Goal: Task Accomplishment & Management: Manage account settings

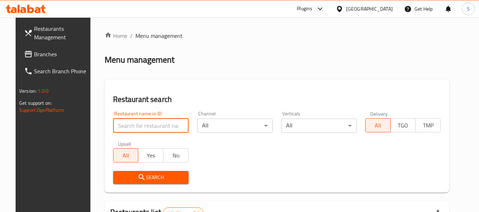
click at [147, 131] on input "search" at bounding box center [151, 126] width 76 height 14
paste input "707541"
type input "707541"
click button "Search" at bounding box center [151, 177] width 76 height 13
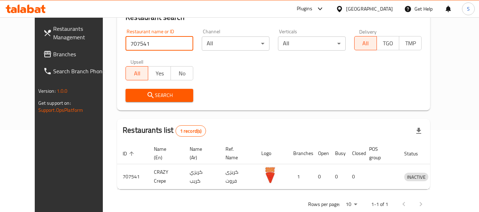
scroll to position [98, 0]
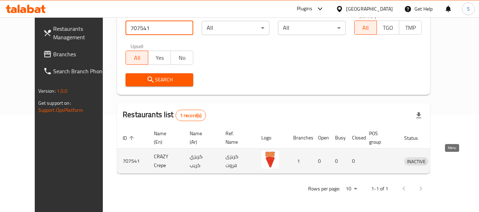
click at [451, 159] on icon "enhanced table" at bounding box center [447, 161] width 9 height 9
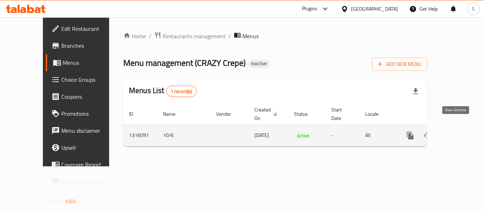
click at [458, 132] on icon "enhanced table" at bounding box center [462, 136] width 9 height 9
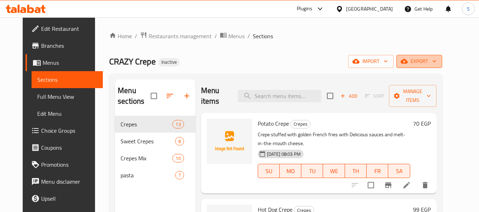
click at [436, 59] on span "export" at bounding box center [419, 61] width 34 height 9
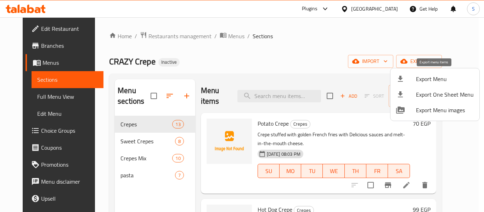
click at [433, 79] on span "Export Menu" at bounding box center [445, 79] width 58 height 9
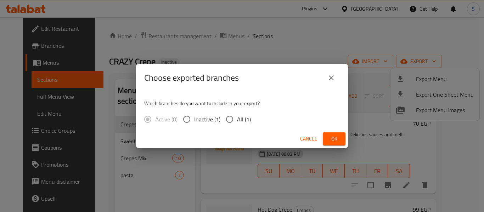
click at [243, 122] on span "All (1)" at bounding box center [244, 119] width 14 height 9
click at [237, 122] on input "All (1)" at bounding box center [229, 119] width 15 height 15
radio input "true"
click at [332, 138] on span "Ok" at bounding box center [334, 139] width 11 height 9
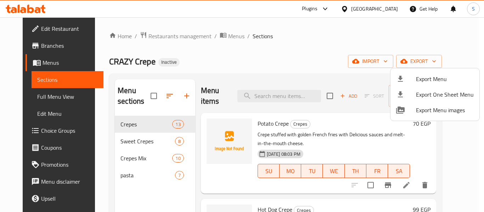
click at [35, 31] on div at bounding box center [242, 106] width 484 height 212
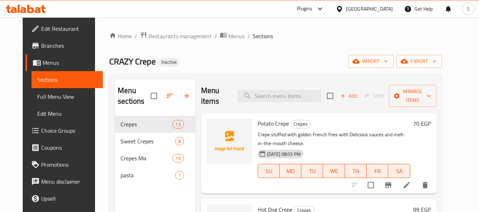
click at [41, 29] on span "Edit Restaurant" at bounding box center [69, 28] width 56 height 9
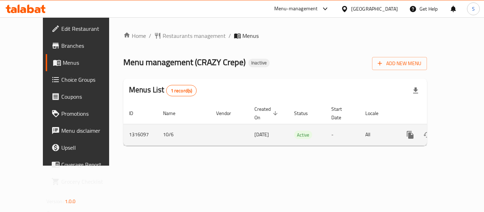
click at [458, 131] on icon "enhanced table" at bounding box center [462, 135] width 9 height 9
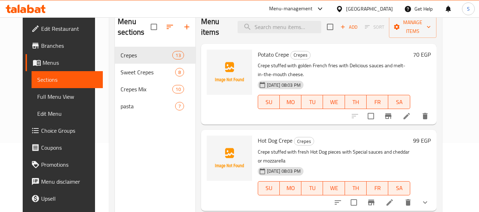
scroll to position [71, 0]
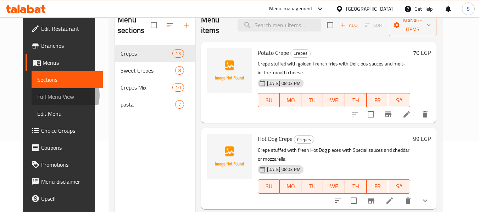
click at [40, 95] on span "Full Menu View" at bounding box center [67, 97] width 60 height 9
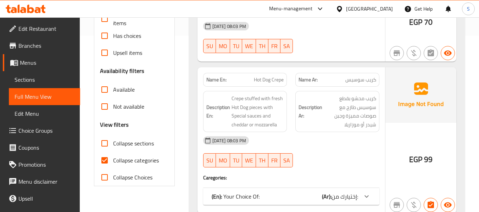
scroll to position [177, 0]
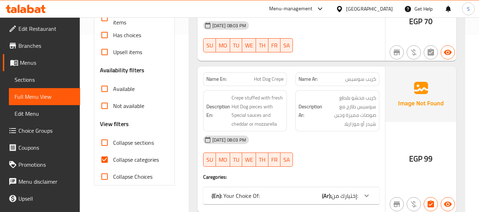
click at [127, 164] on span "Collapse categories" at bounding box center [136, 160] width 46 height 9
click at [113, 164] on input "Collapse categories" at bounding box center [104, 159] width 17 height 17
checkbox input "false"
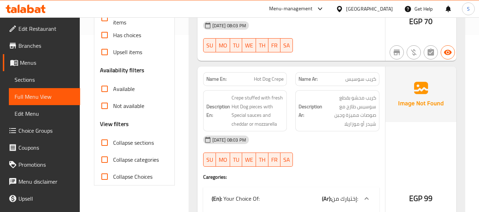
scroll to position [213, 0]
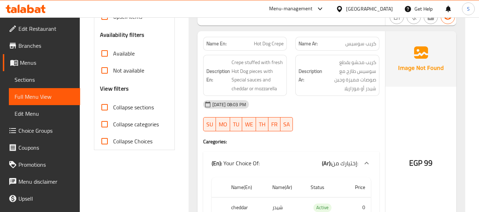
click at [321, 103] on div "06-10-2025 08:03 PM" at bounding box center [291, 104] width 185 height 17
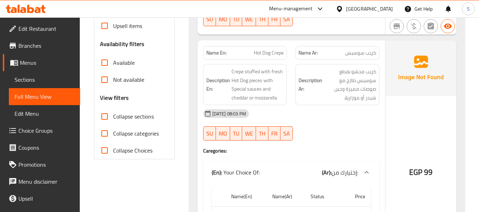
scroll to position [177, 0]
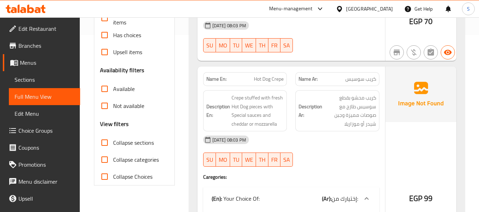
click at [266, 76] on span "Hot Dog Crepe" at bounding box center [269, 79] width 30 height 7
copy span "Hot Dog Crepe"
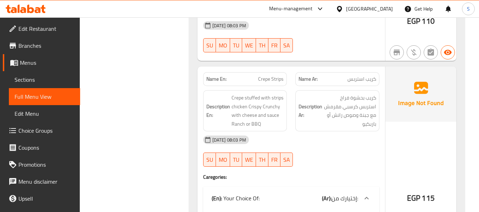
scroll to position [567, 0]
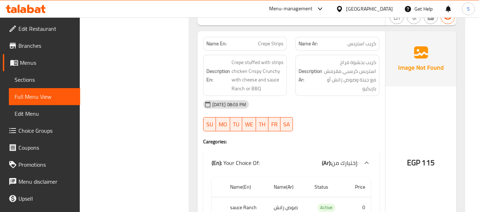
click at [273, 41] on span "Crepe Strips" at bounding box center [271, 43] width 26 height 7
copy span "Crepe Strips"
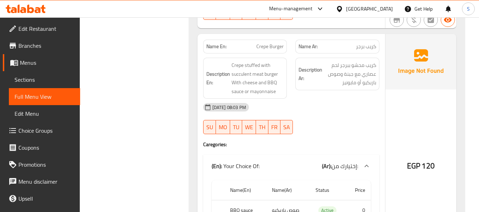
scroll to position [922, 0]
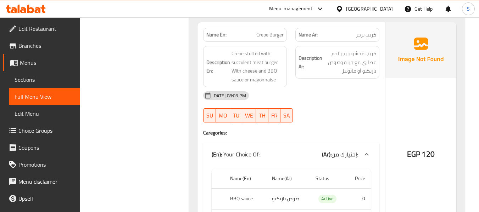
click at [260, 35] on span "Crepe Burger" at bounding box center [269, 34] width 27 height 7
copy span "Crepe Burger"
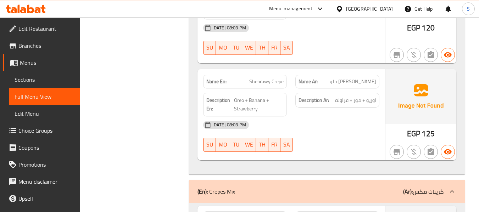
scroll to position [2731, 0]
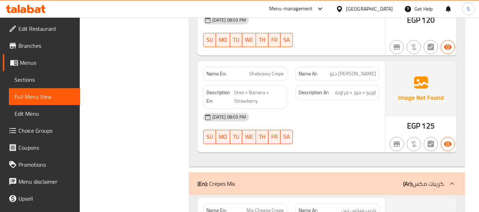
click at [272, 73] on span "Shebrawy Crepe" at bounding box center [266, 73] width 34 height 7
click at [272, 75] on span "Shebrawy Crepe" at bounding box center [266, 73] width 34 height 7
click at [278, 71] on span "Shebrawy Crepe" at bounding box center [266, 73] width 34 height 7
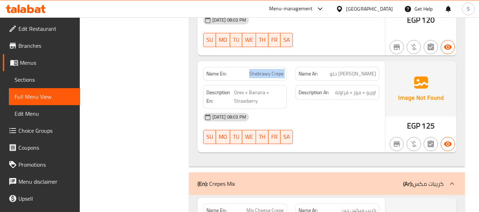
click at [278, 71] on span "Shebrawy Crepe" at bounding box center [266, 73] width 34 height 7
drag, startPoint x: 278, startPoint y: 71, endPoint x: 255, endPoint y: 79, distance: 24.1
click at [255, 79] on div "Name En: Shebrawy Crepe" at bounding box center [245, 74] width 84 height 14
click at [342, 75] on span "كريب الشبراوى حلو" at bounding box center [353, 73] width 46 height 7
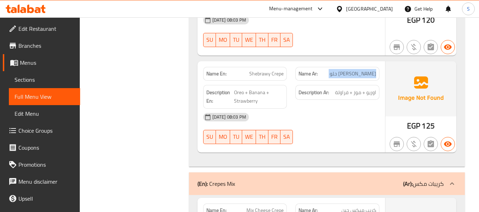
click at [342, 75] on span "كريب الشبراوى حلو" at bounding box center [353, 73] width 46 height 7
copy span "كريب الشبراوى حلو"
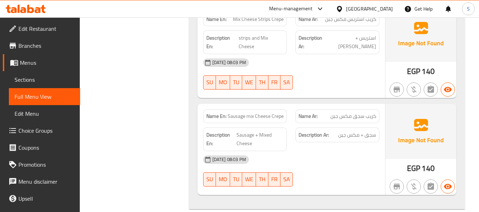
scroll to position [3795, 0]
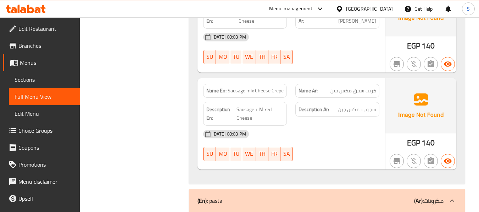
click at [261, 87] on span "Sausage mix Cheese Crepe" at bounding box center [256, 90] width 56 height 7
copy span "Sausage mix Cheese Crepe"
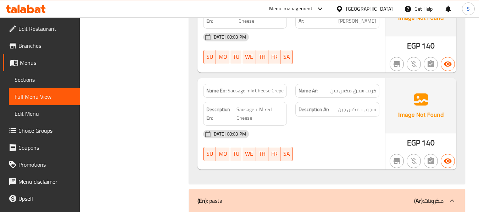
click at [270, 87] on span "Sausage mix Cheese Crepe" at bounding box center [256, 90] width 56 height 7
copy span "Sausage mix Cheese Crepe"
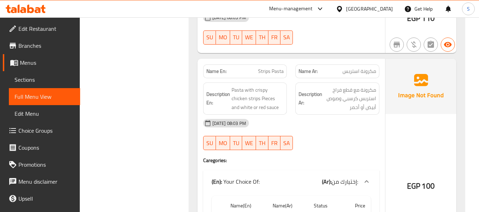
scroll to position [4292, 0]
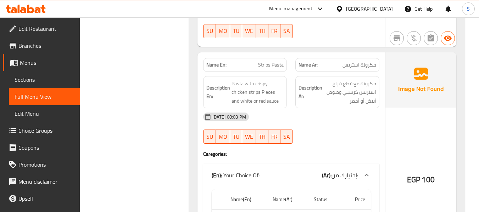
click at [265, 61] on span "Strips Pasta" at bounding box center [271, 64] width 26 height 7
copy span "Strips Pasta"
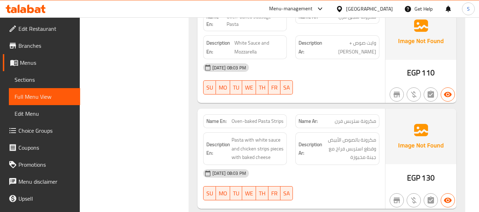
scroll to position [4677, 0]
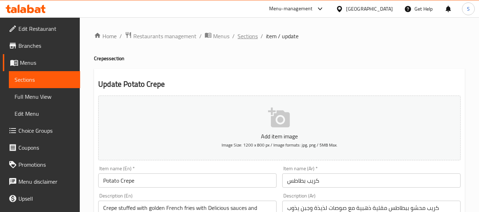
click at [250, 40] on span "Sections" at bounding box center [248, 36] width 20 height 9
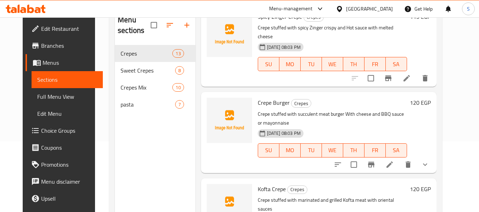
scroll to position [426, 0]
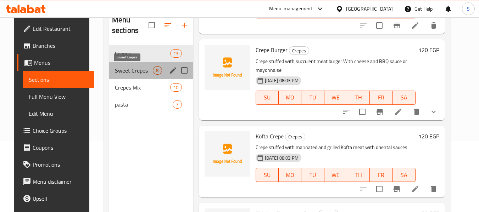
click at [123, 68] on span "Sweet Crepes" at bounding box center [134, 70] width 38 height 9
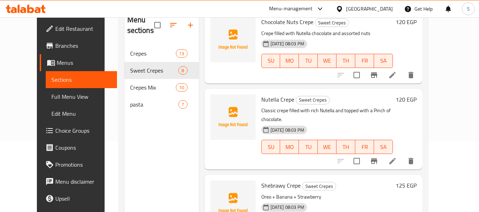
scroll to position [99, 0]
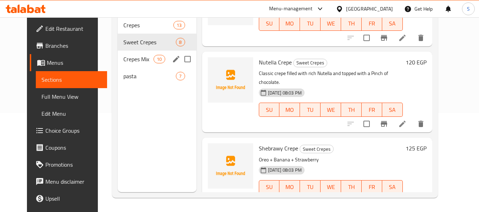
click at [132, 57] on span "Crepes Mix" at bounding box center [138, 59] width 30 height 9
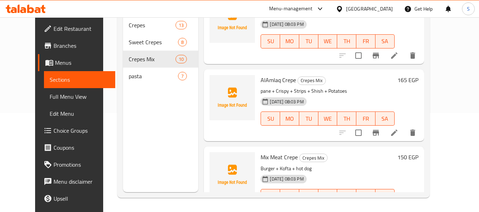
scroll to position [600, 0]
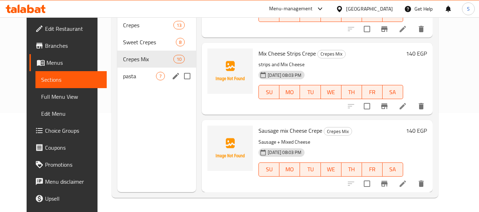
click at [126, 77] on span "pasta" at bounding box center [139, 76] width 33 height 9
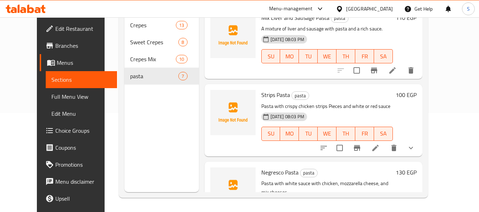
scroll to position [206, 0]
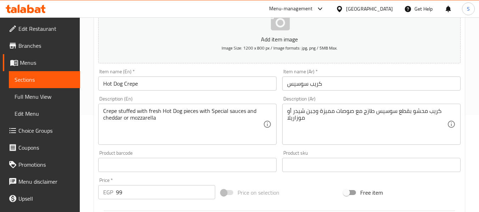
scroll to position [106, 0]
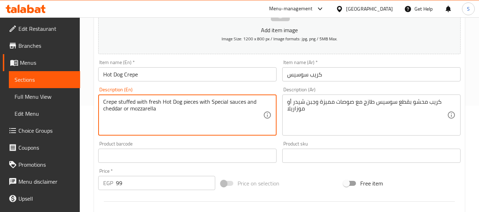
click at [146, 109] on textarea "Crepe stuffed with fresh Hot Dog pieces with Special sauces and cheddar or mozz…" at bounding box center [183, 116] width 160 height 34
click at [310, 105] on textarea "كريب محشو بقطع سوسيس طازج مع صوصات مميزة وجبن شيدر أو موزاريلا" at bounding box center [367, 116] width 160 height 34
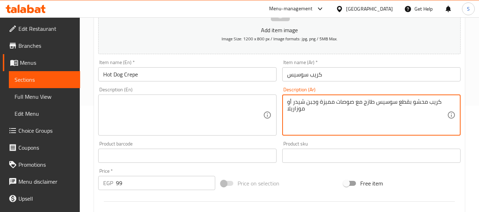
click at [310, 105] on textarea "كريب محشو بقطع سوسيس طازج مع صوصات مميزة وجبن شيدر أو موزاريلا" at bounding box center [367, 116] width 160 height 34
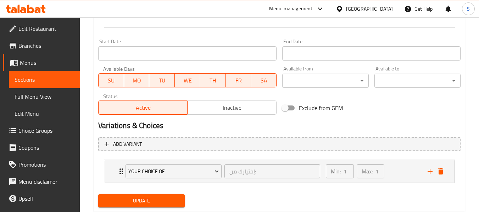
scroll to position [300, 0]
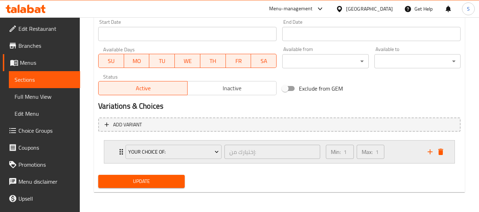
click at [442, 153] on icon "delete" at bounding box center [440, 152] width 5 height 6
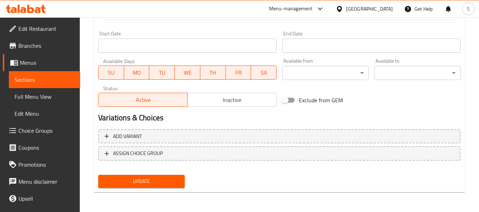
scroll to position [289, 0]
click at [160, 177] on button "Update" at bounding box center [141, 181] width 86 height 13
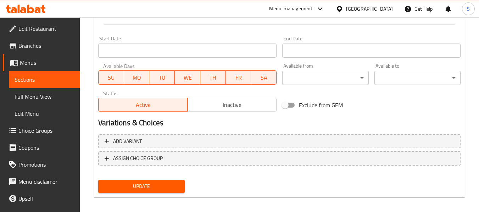
scroll to position [289, 0]
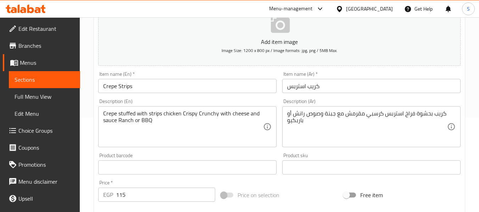
scroll to position [106, 0]
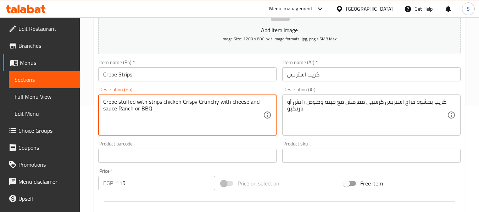
click at [176, 101] on textarea "Crepe stuffed with strips chicken Crispy Crunchy with cheese and sauce Ranch or…" at bounding box center [183, 116] width 160 height 34
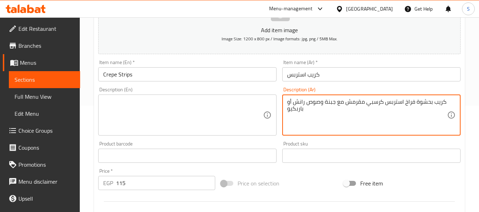
click at [287, 107] on textarea "كريب بحشوة فراخ استربس كرسبي مقرمش مع جبنة وصوص رانش أو باربكيو" at bounding box center [367, 116] width 160 height 34
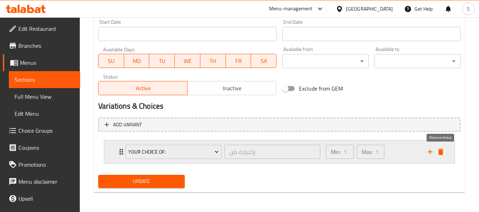
click at [443, 155] on icon "delete" at bounding box center [440, 152] width 5 height 6
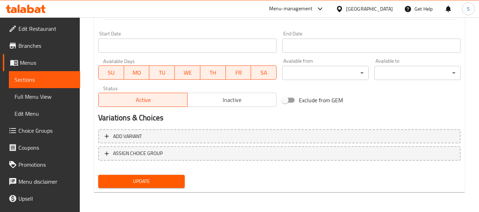
scroll to position [289, 0]
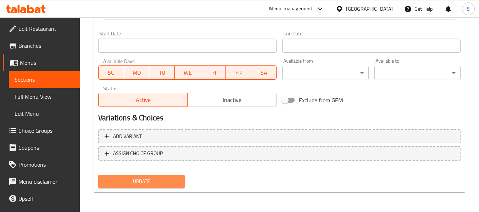
click at [157, 184] on span "Update" at bounding box center [141, 181] width 75 height 9
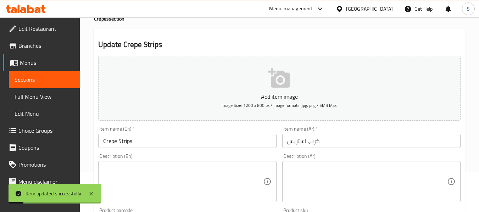
scroll to position [5, 0]
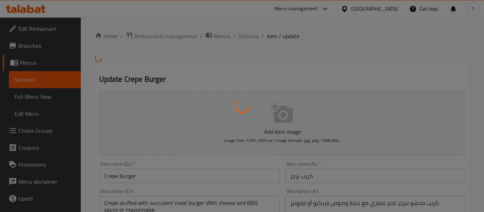
type input "إختيارك من:"
type input "1"
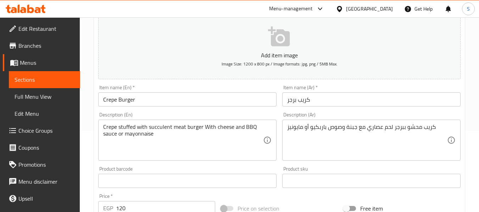
scroll to position [106, 0]
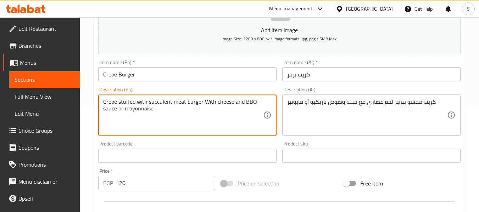
click at [192, 101] on textarea "Crepe stuffed with succulent meat burger With cheese and BBQ sauce or mayonnaise" at bounding box center [183, 116] width 160 height 34
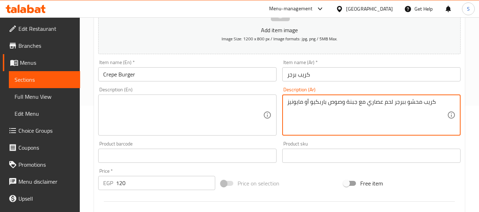
click at [289, 106] on textarea "كريب محشو ببرجر لحم عصاري مع جبنة وصوص باربكيو أو مايونيز" at bounding box center [367, 116] width 160 height 34
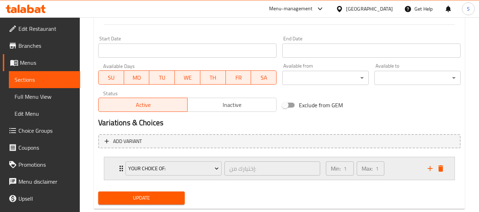
click at [441, 170] on icon "delete" at bounding box center [440, 169] width 5 height 6
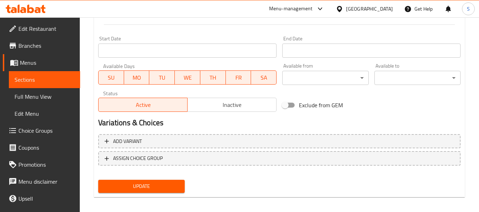
click at [170, 187] on span "Update" at bounding box center [141, 186] width 75 height 9
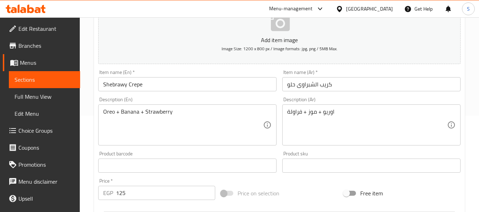
scroll to position [106, 0]
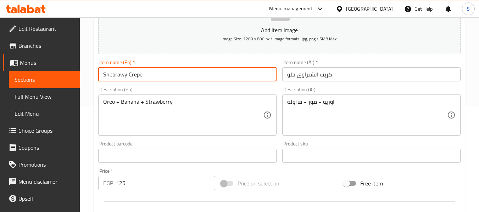
click at [112, 75] on input "Shebrawy Crepe" at bounding box center [187, 74] width 178 height 14
click at [129, 77] on input "Shabrawy Crepe" at bounding box center [187, 74] width 178 height 14
type input "Shabrawy sweet Crepe"
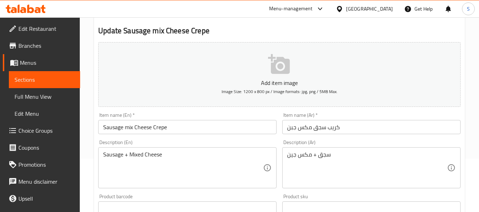
scroll to position [71, 0]
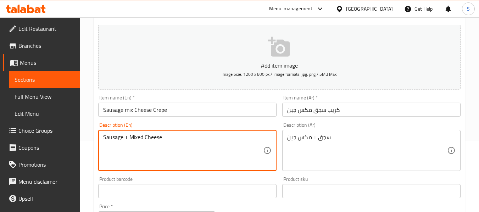
click at [183, 143] on textarea "Sausage + Mixed Cheese" at bounding box center [183, 151] width 160 height 34
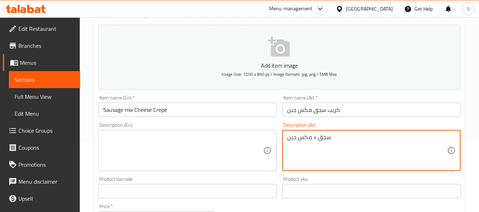
click at [317, 143] on textarea "سجق + مكس جين" at bounding box center [367, 151] width 160 height 34
click at [348, 113] on input "كريب سجق مكس جبن" at bounding box center [371, 110] width 178 height 14
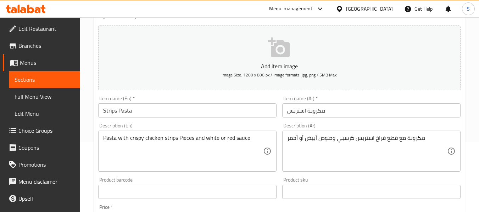
scroll to position [71, 0]
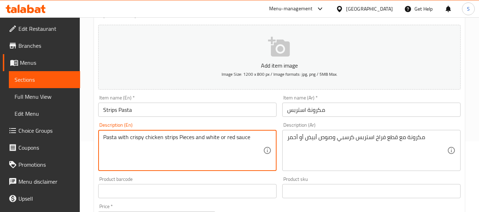
click at [224, 143] on textarea "Pasta with crispy chicken strips Pieces and white or red sauce" at bounding box center [183, 151] width 160 height 34
click at [345, 133] on div "مكرونة مع قطع فراخ استربس كرسبي وصوص أبيض أو أحمر Description (Ar)" at bounding box center [371, 150] width 178 height 41
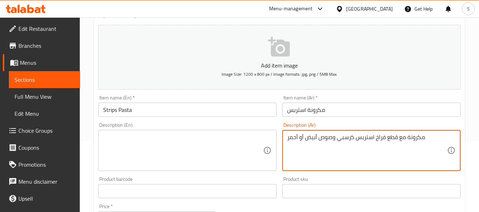
click at [345, 133] on div "مكرونة مع قطع فراخ استربس كرسبي وصوص أبيض أو أحمر Description (Ar)" at bounding box center [371, 150] width 178 height 41
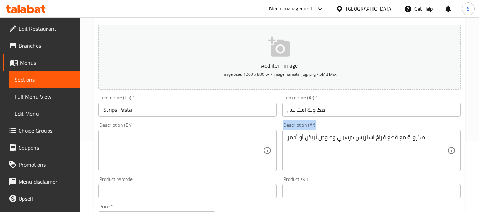
click at [345, 133] on div "مكرونة مع قطع فراخ استربس كرسبي وصوص أبيض أو أحمر Description (Ar)" at bounding box center [371, 150] width 178 height 41
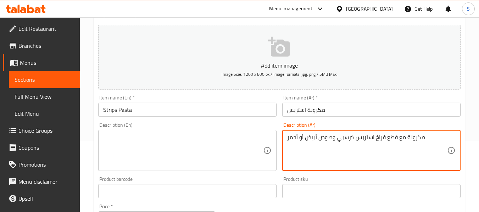
click at [345, 138] on textarea "مكرونة مع قطع فراخ استربس كرسبي وصوص أبيض أو أحمر" at bounding box center [367, 151] width 160 height 34
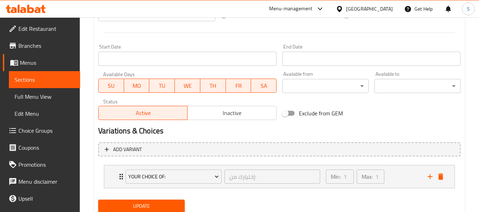
scroll to position [300, 0]
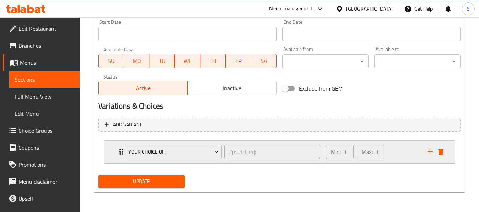
click at [446, 155] on div "Your Choice Of: إختيارك من: ​ Min: 1 ​ Max: 1 ​" at bounding box center [279, 152] width 350 height 23
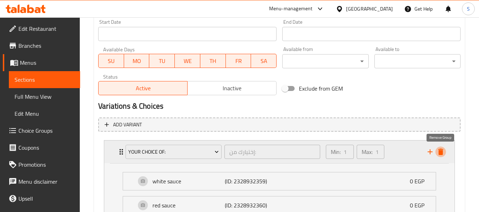
click at [444, 154] on icon "delete" at bounding box center [441, 152] width 9 height 9
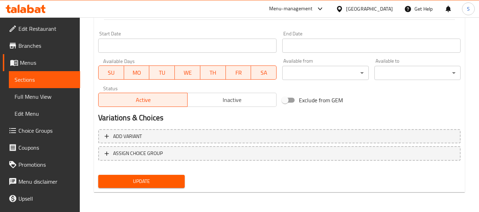
click at [171, 178] on span "Update" at bounding box center [141, 181] width 75 height 9
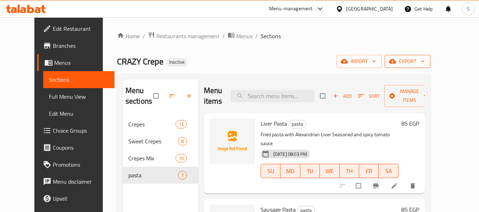
click at [431, 67] on button "export" at bounding box center [408, 61] width 46 height 13
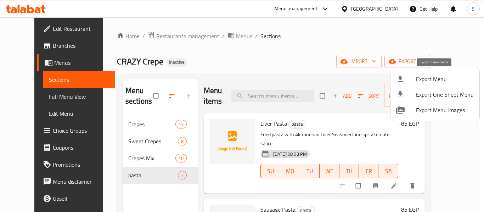
click at [442, 73] on li "Export Menu" at bounding box center [435, 79] width 89 height 16
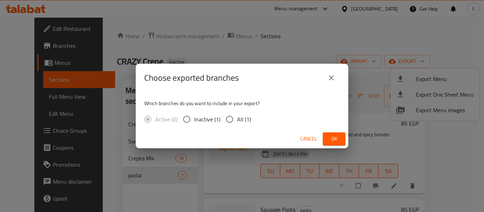
click at [244, 121] on span "All (1)" at bounding box center [244, 119] width 14 height 9
click at [237, 121] on input "All (1)" at bounding box center [229, 119] width 15 height 15
radio input "true"
drag, startPoint x: 329, startPoint y: 137, endPoint x: 328, endPoint y: 129, distance: 7.9
click at [329, 137] on span "Ok" at bounding box center [334, 139] width 11 height 9
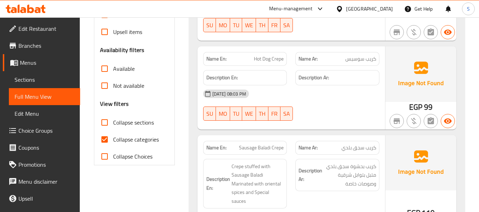
scroll to position [213, 0]
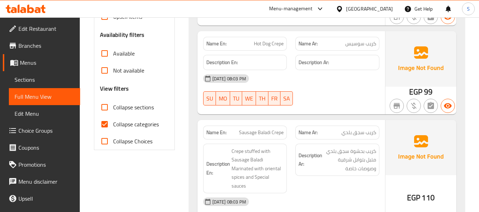
click at [139, 126] on span "Collapse categories" at bounding box center [136, 124] width 46 height 9
click at [113, 126] on input "Collapse categories" at bounding box center [104, 124] width 17 height 17
checkbox input "false"
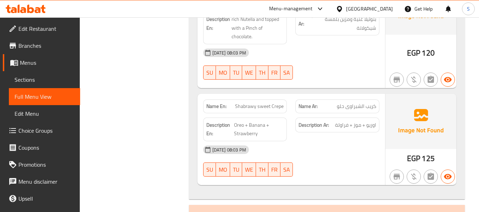
scroll to position [3343, 0]
